Goal: Transaction & Acquisition: Book appointment/travel/reservation

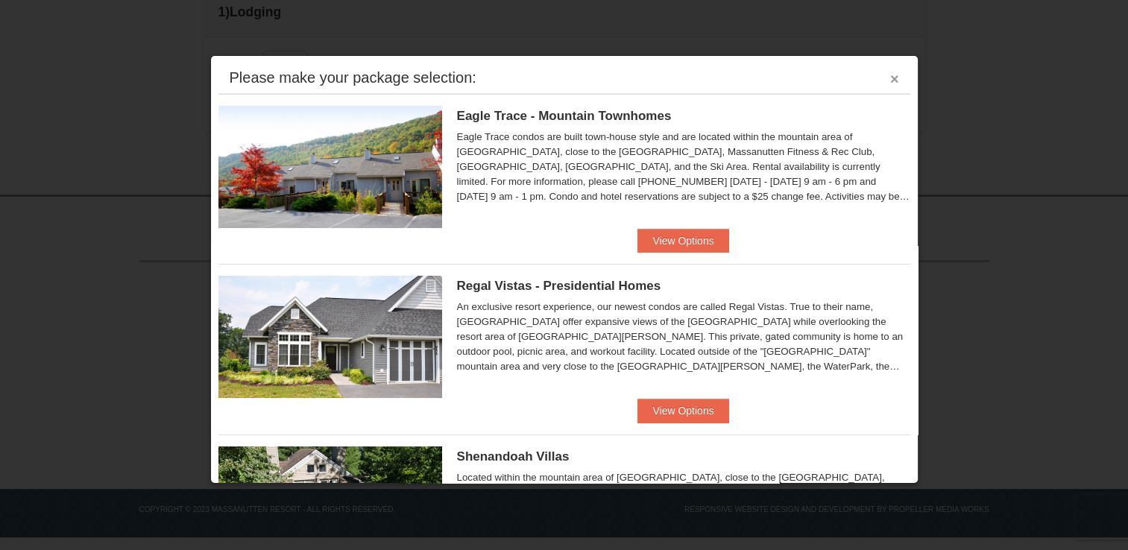
click at [890, 78] on button "×" at bounding box center [894, 79] width 9 height 15
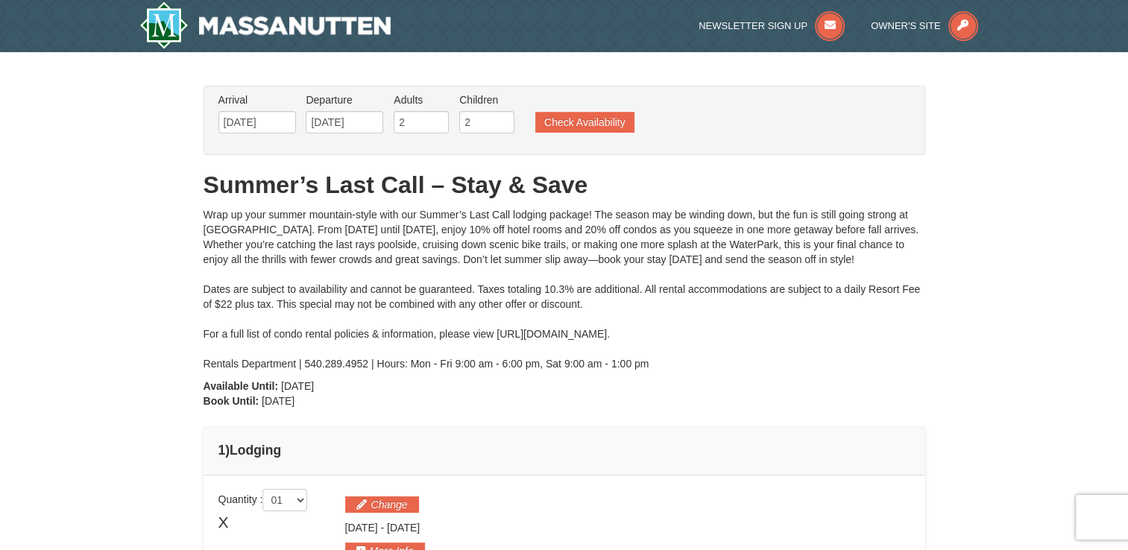
scroll to position [30, 0]
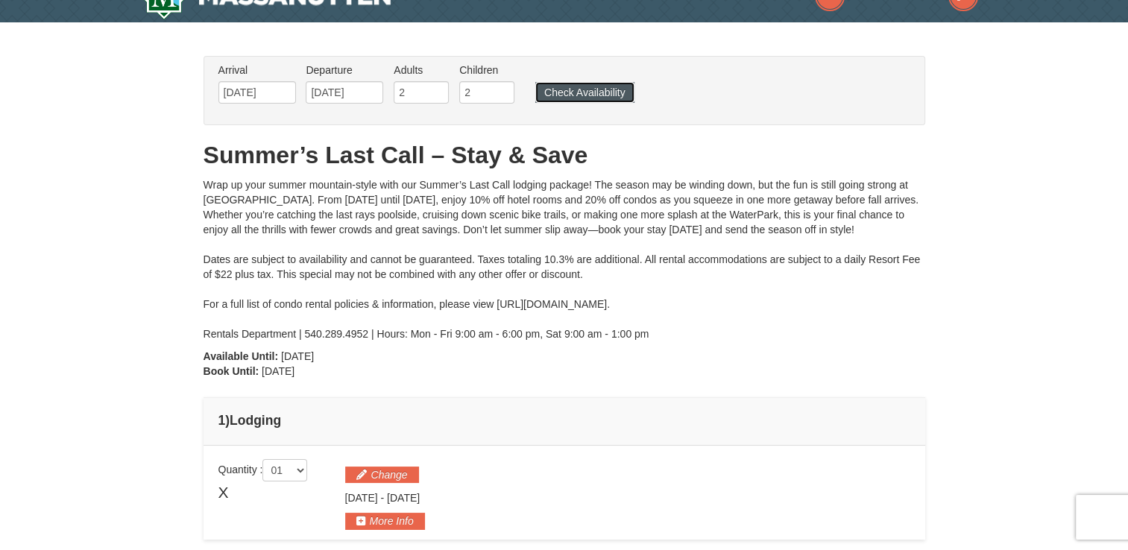
click at [596, 94] on button "Check Availability" at bounding box center [584, 92] width 99 height 21
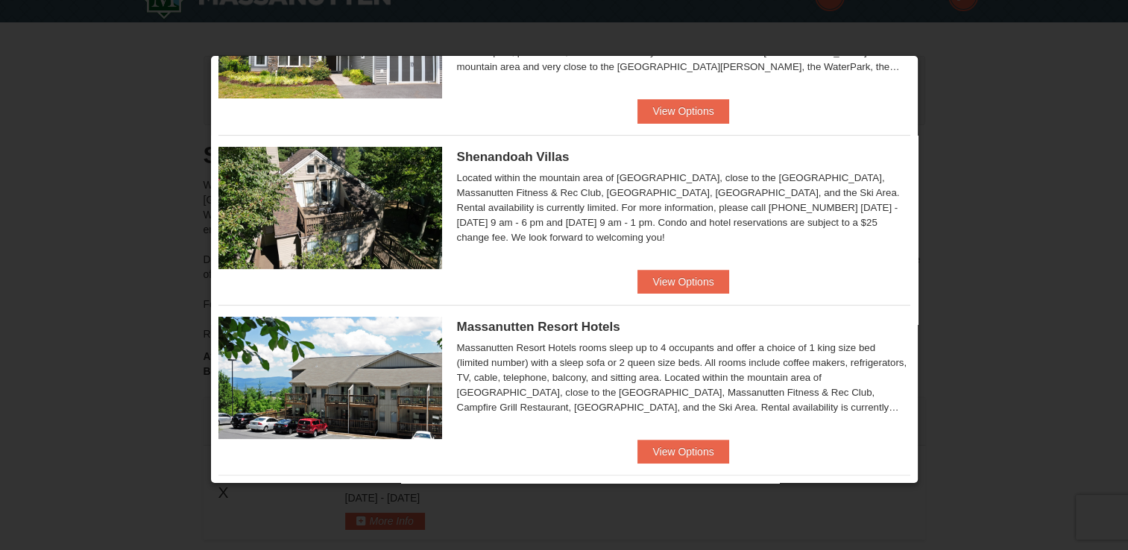
scroll to position [328, 0]
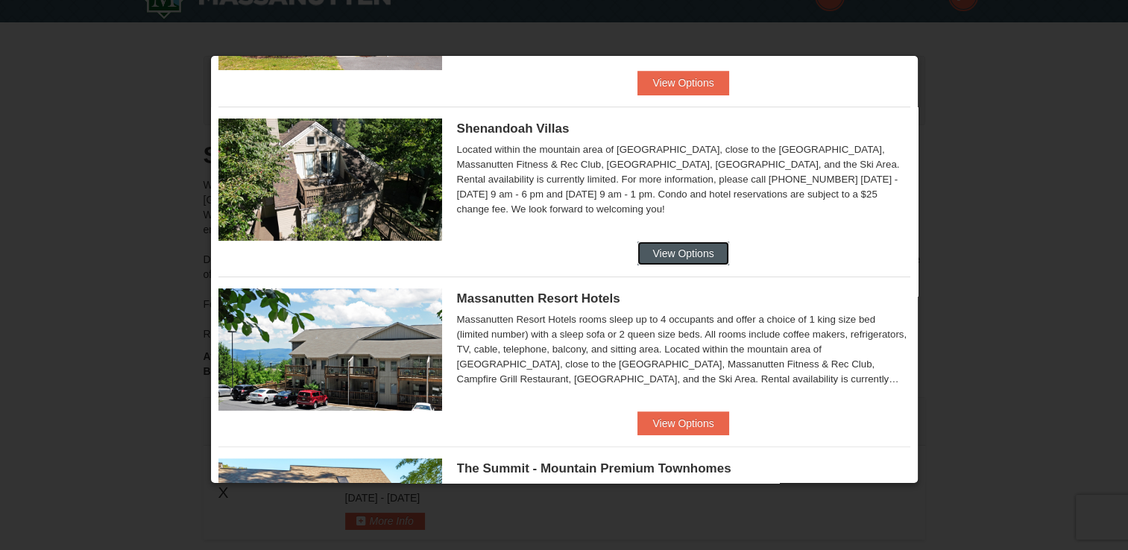
click at [689, 253] on button "View Options" at bounding box center [682, 254] width 91 height 24
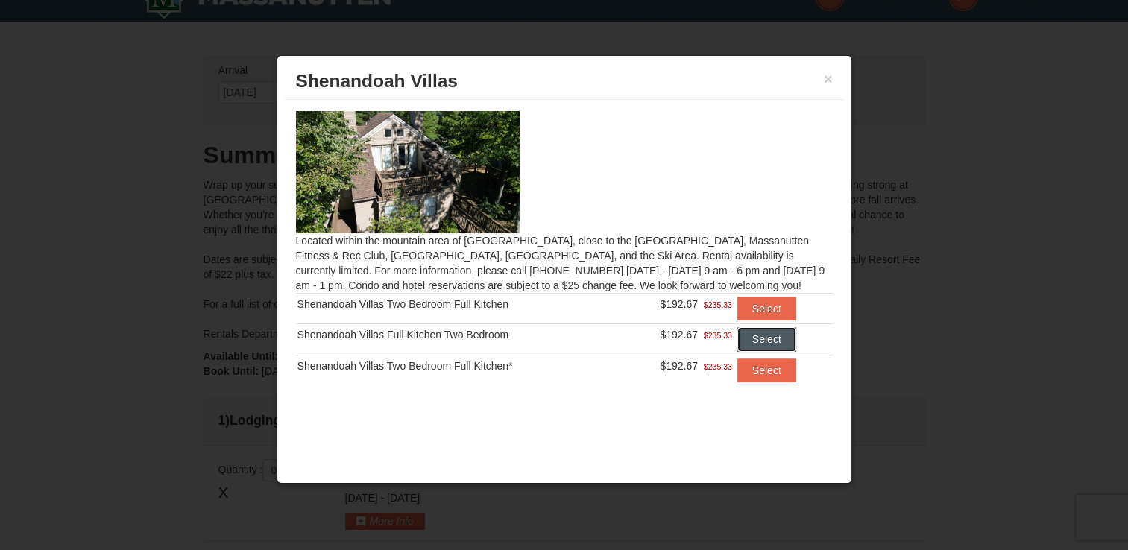
click at [775, 341] on button "Select" at bounding box center [766, 339] width 59 height 24
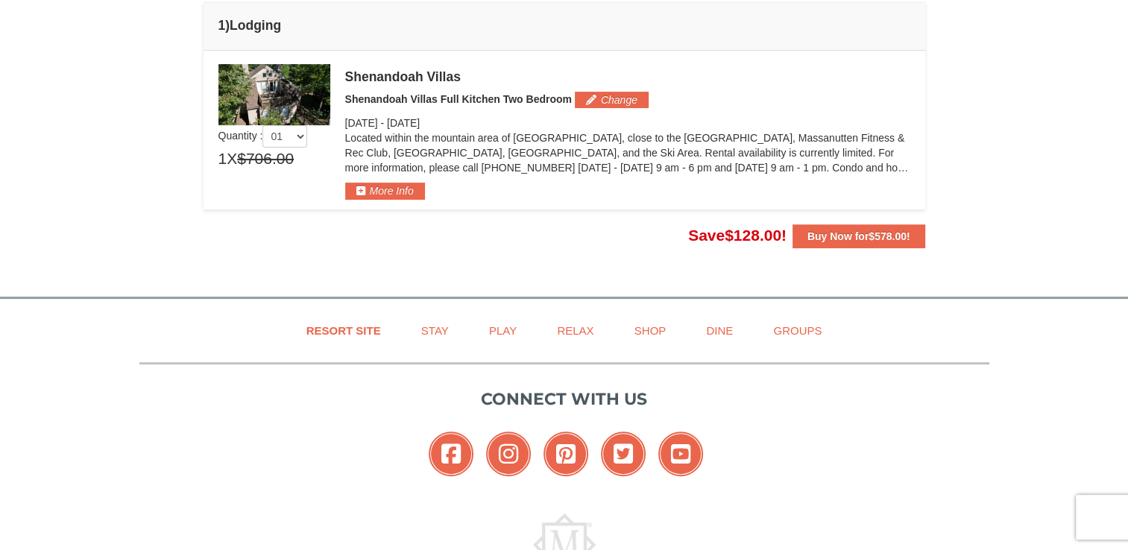
scroll to position [447, 0]
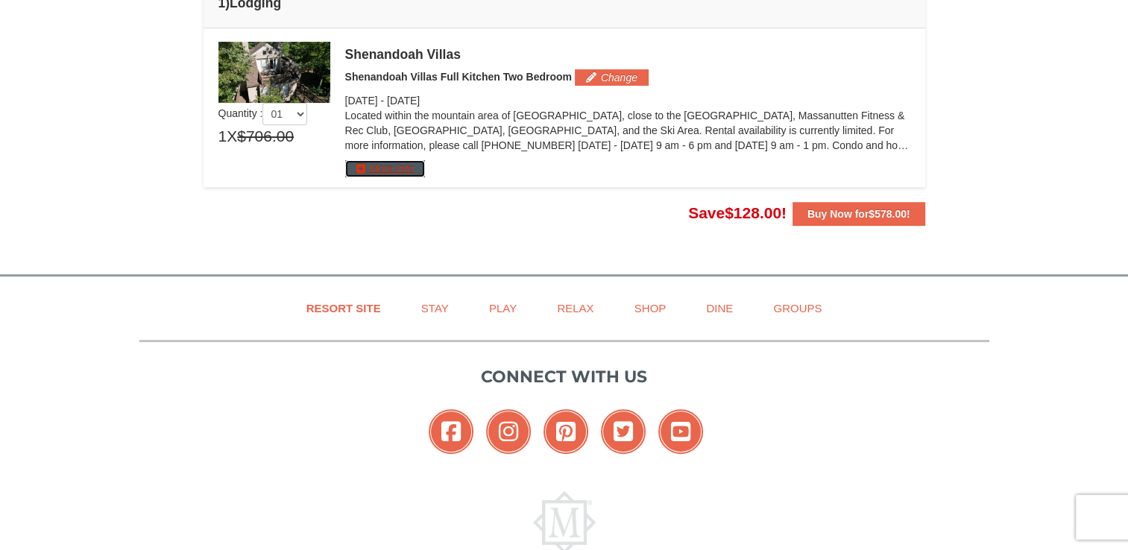
click at [400, 162] on button "More Info" at bounding box center [385, 168] width 80 height 16
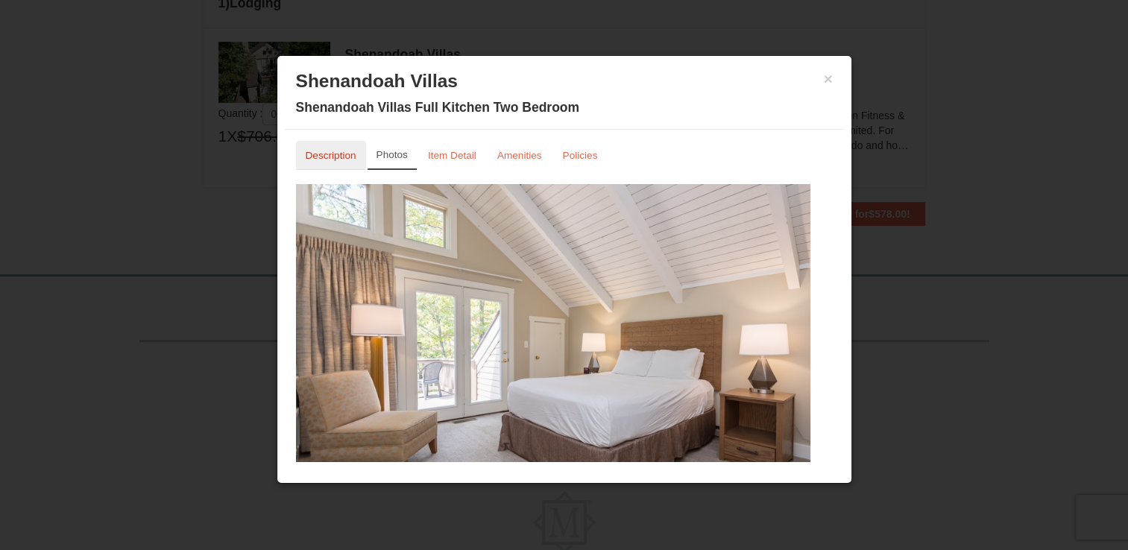
click at [326, 162] on link "Description" at bounding box center [331, 155] width 70 height 29
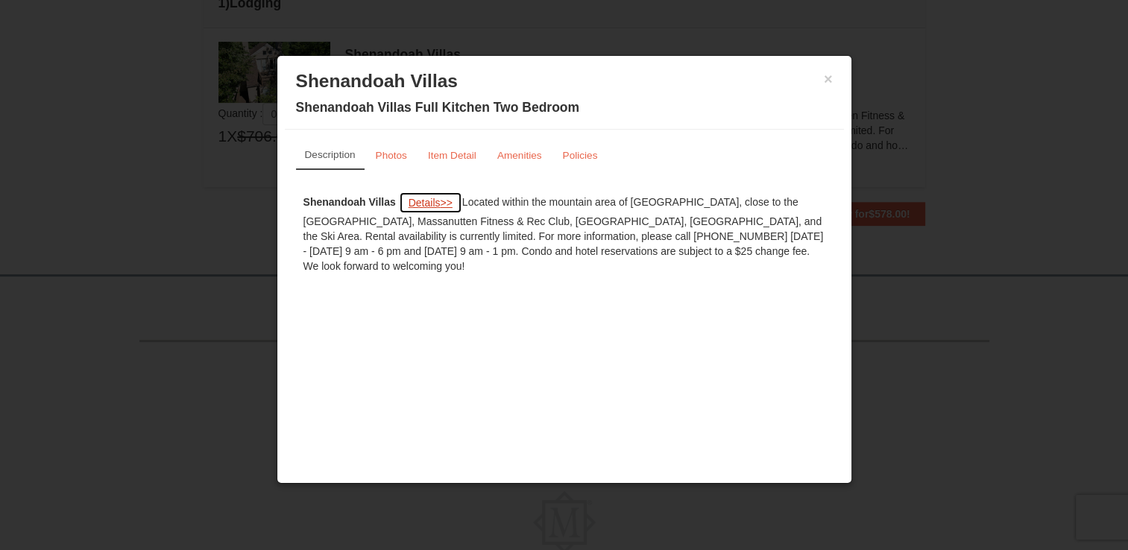
click at [431, 202] on span "Details" at bounding box center [424, 203] width 32 height 12
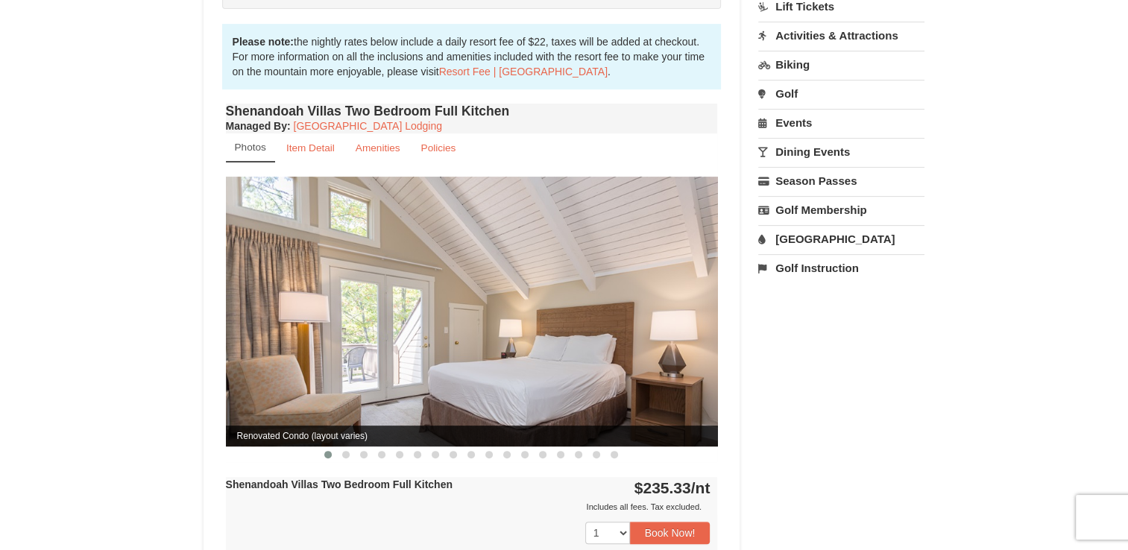
scroll to position [417, 0]
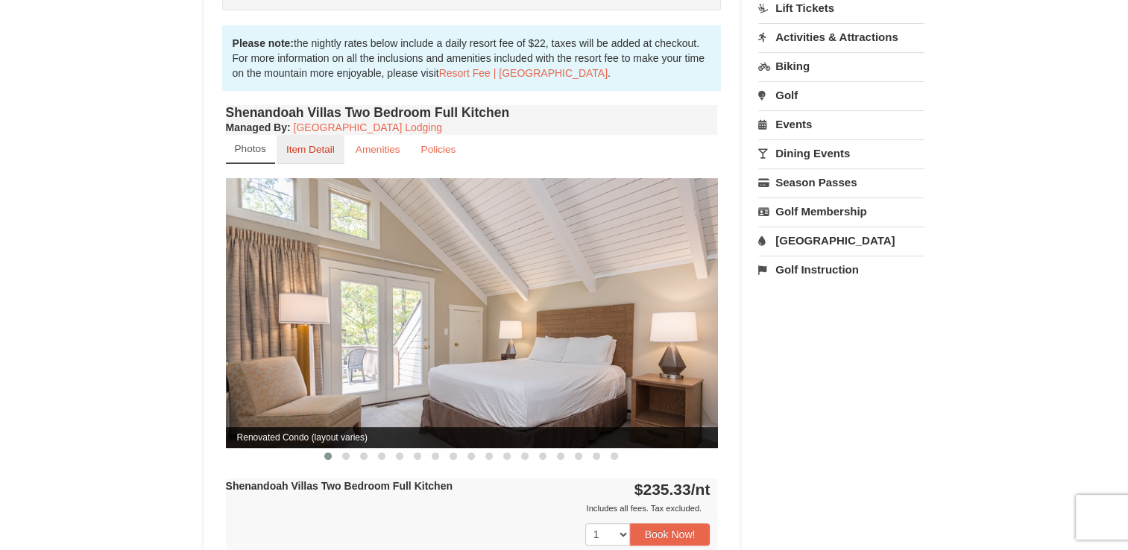
click at [313, 144] on small "Item Detail" at bounding box center [310, 149] width 48 height 11
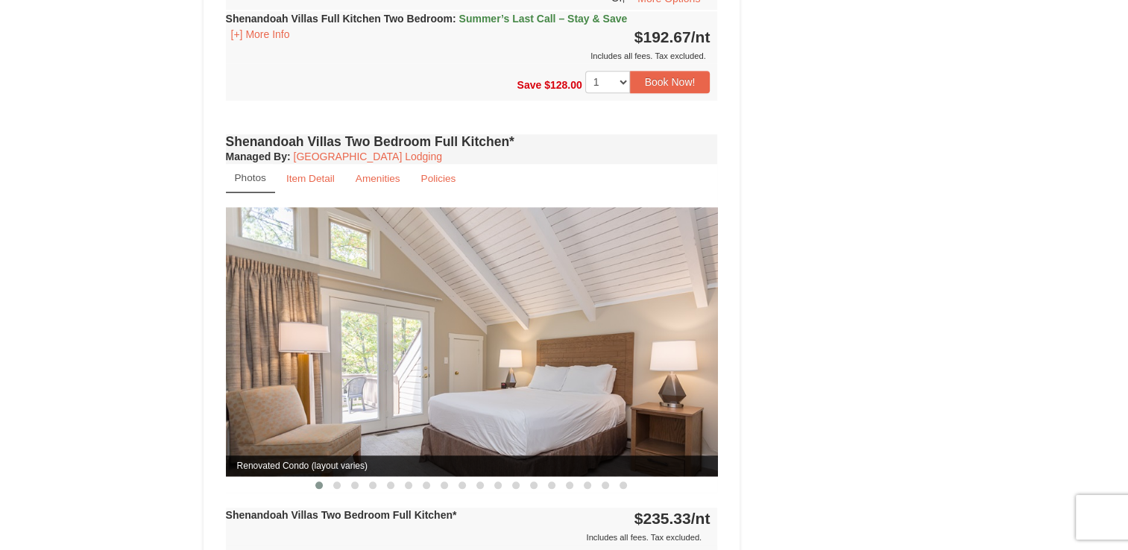
scroll to position [1521, 0]
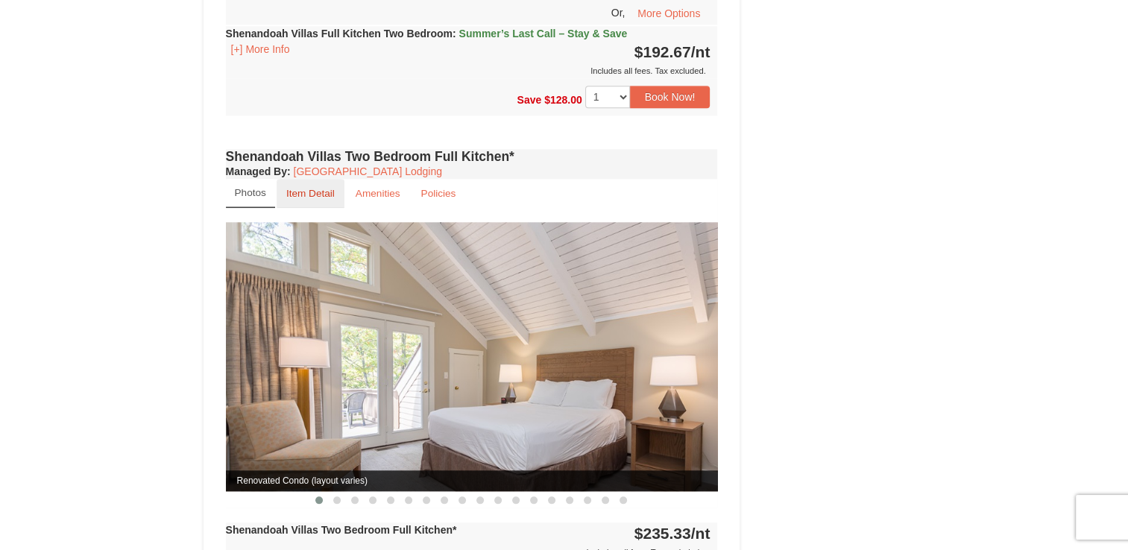
click at [312, 188] on small "Item Detail" at bounding box center [310, 193] width 48 height 11
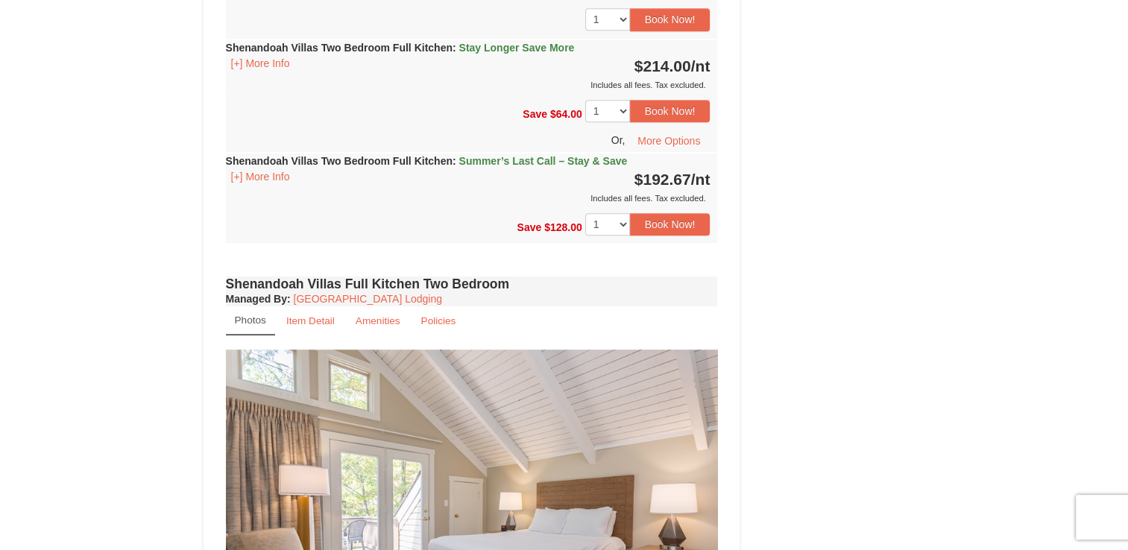
scroll to position [656, 0]
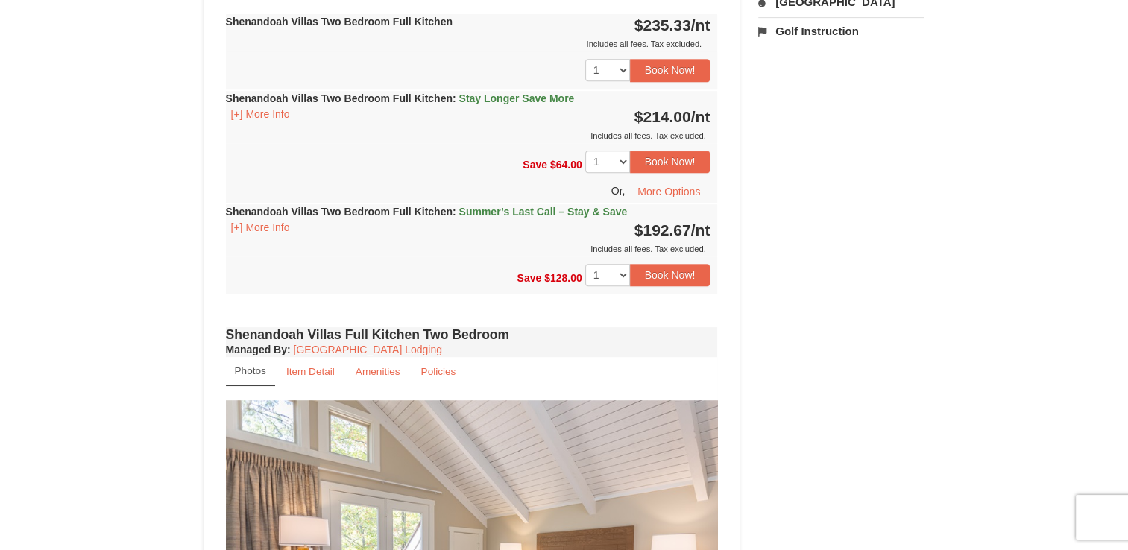
click at [253, 365] on small "Photos" at bounding box center [250, 370] width 31 height 11
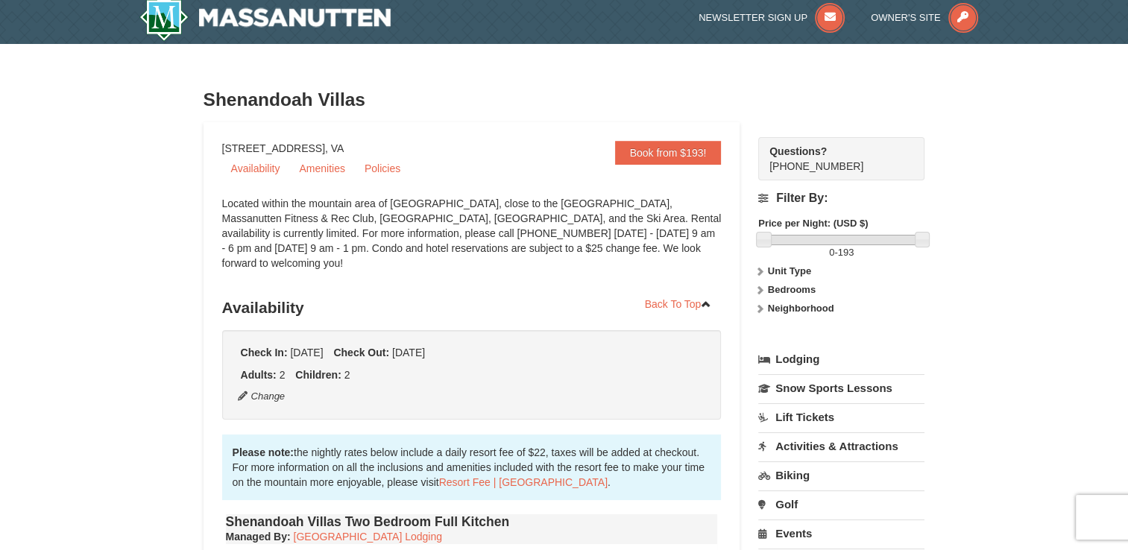
scroll to position [0, 0]
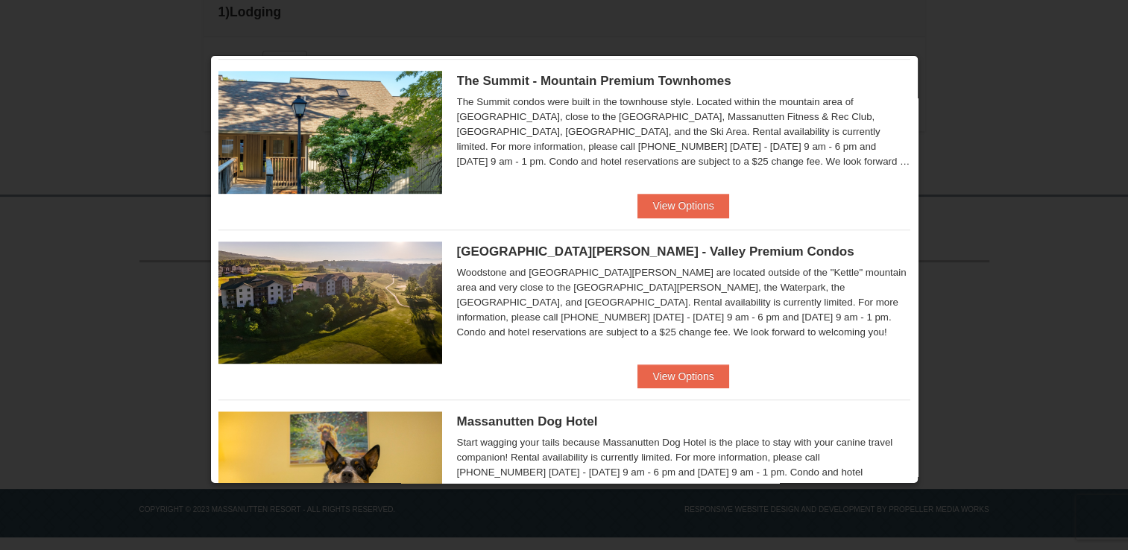
scroll to position [717, 0]
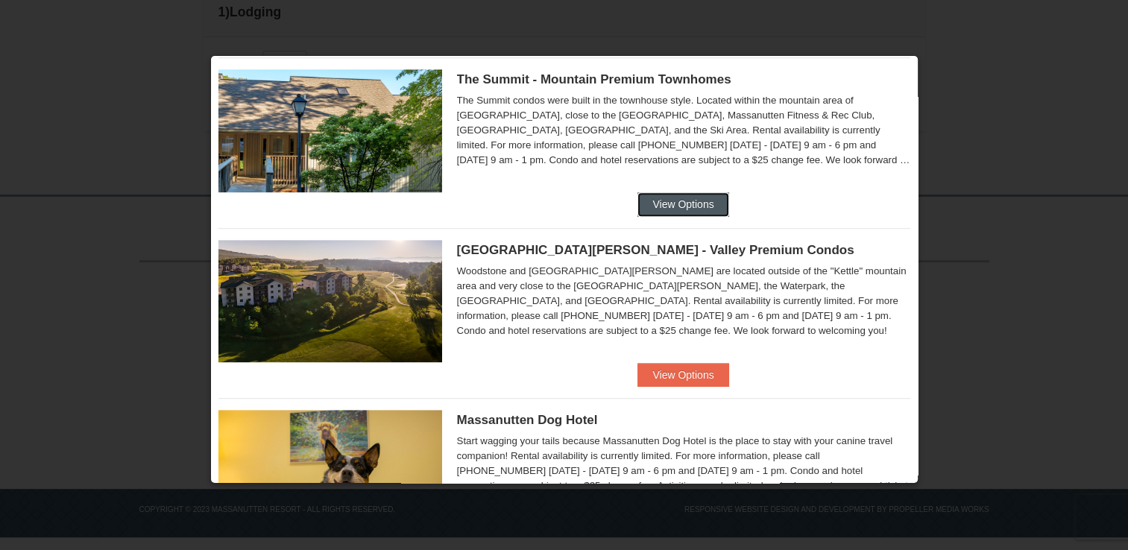
click at [680, 204] on button "View Options" at bounding box center [682, 204] width 91 height 24
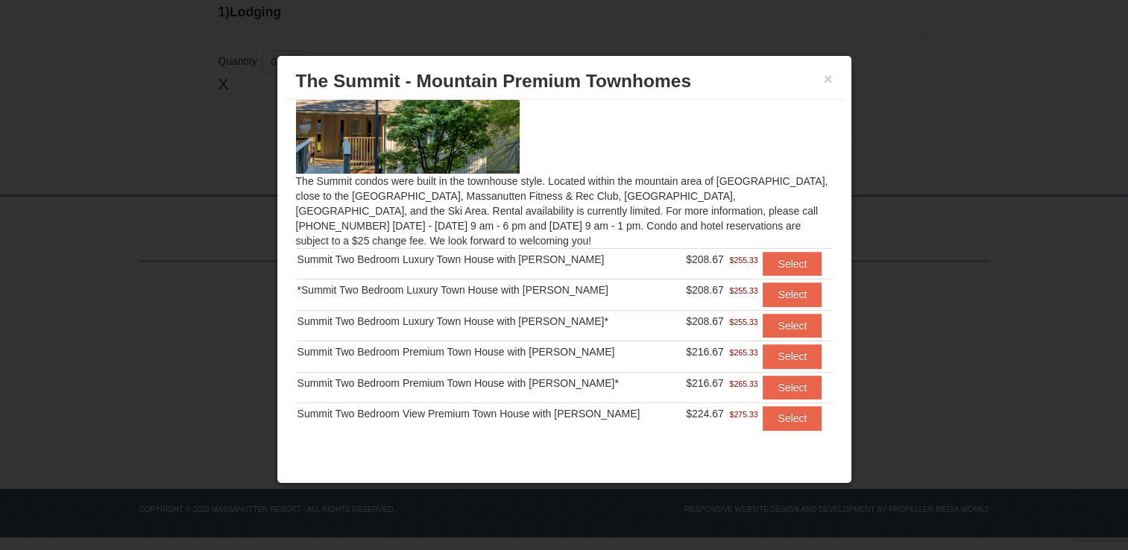
scroll to position [86, 0]
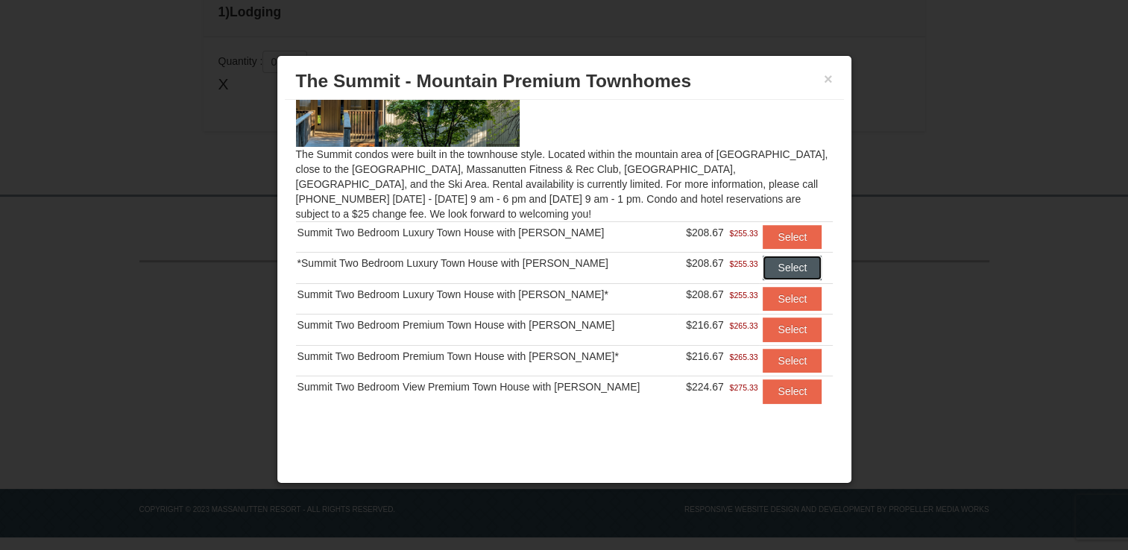
click at [765, 273] on button "Select" at bounding box center [792, 268] width 59 height 24
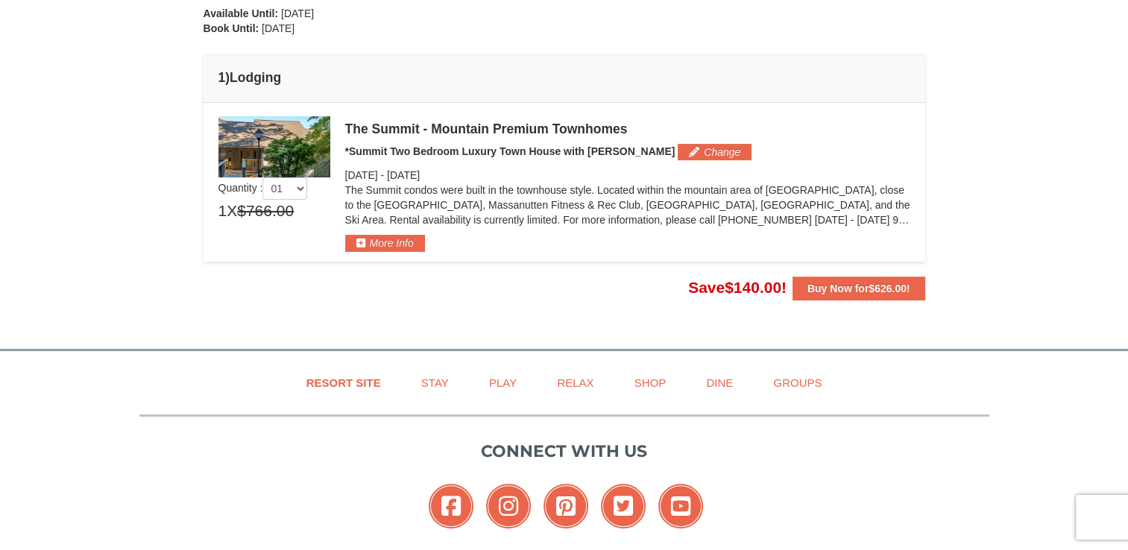
scroll to position [349, 0]
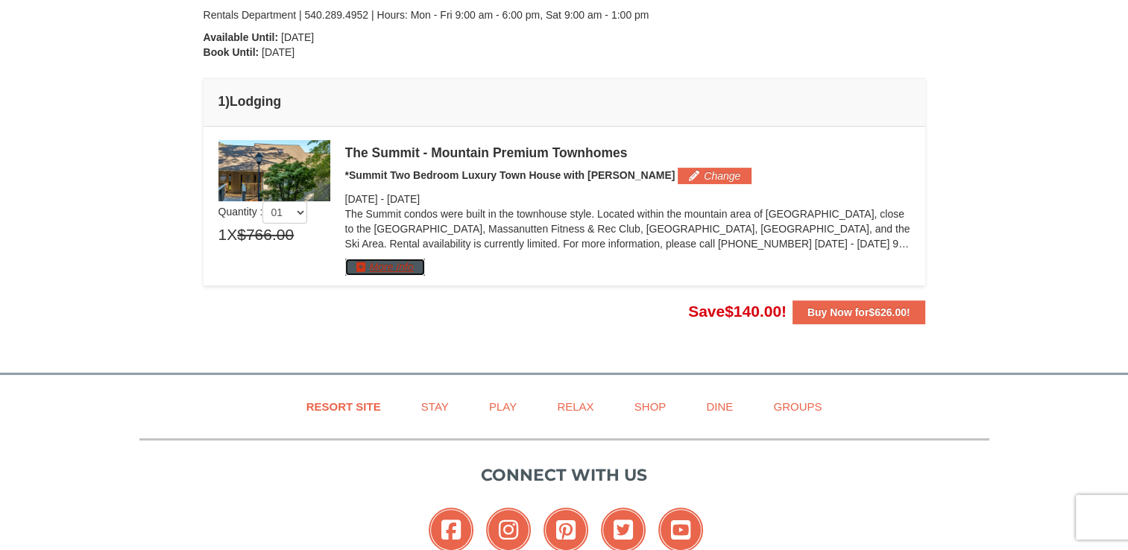
click at [400, 269] on button "More Info" at bounding box center [385, 267] width 80 height 16
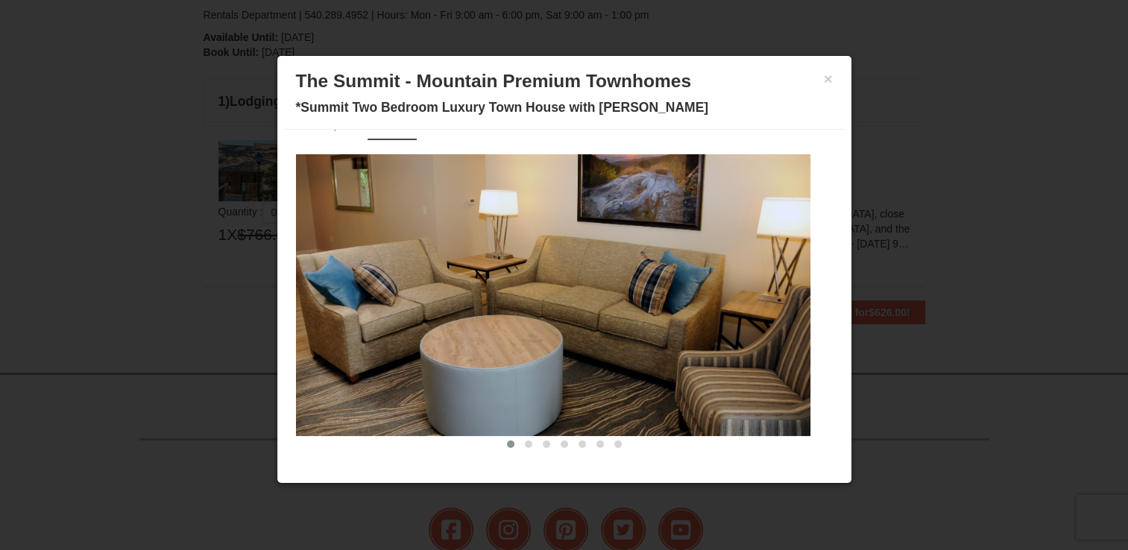
scroll to position [30, 0]
click at [525, 442] on span at bounding box center [528, 444] width 7 height 7
